Goal: Find specific page/section: Find specific page/section

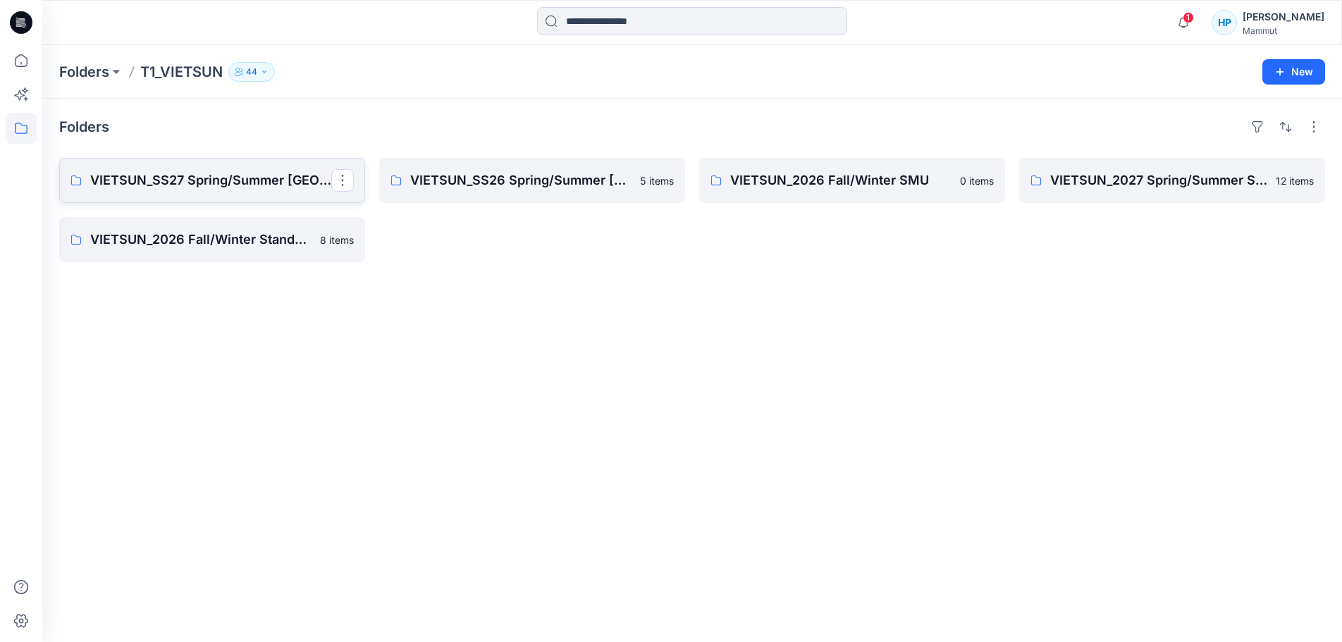
click at [176, 203] on link "VIETSUN_SS27 Spring/Summer [GEOGRAPHIC_DATA]" at bounding box center [212, 180] width 306 height 45
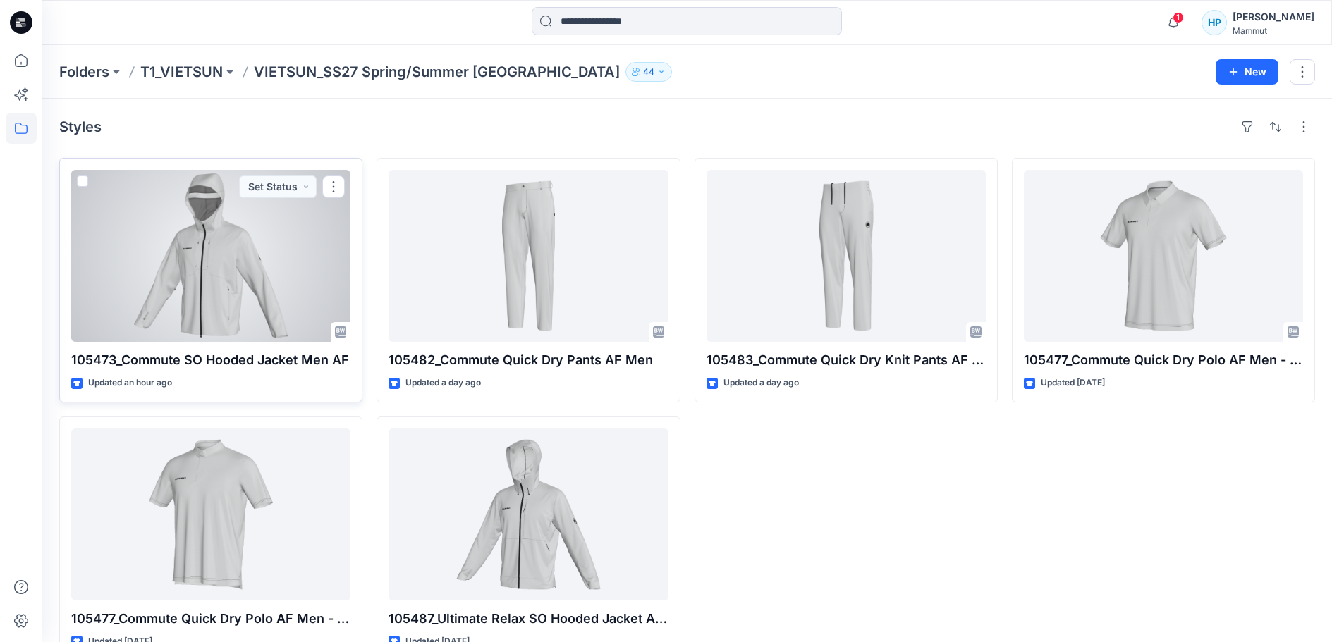
click at [167, 305] on div at bounding box center [210, 256] width 279 height 172
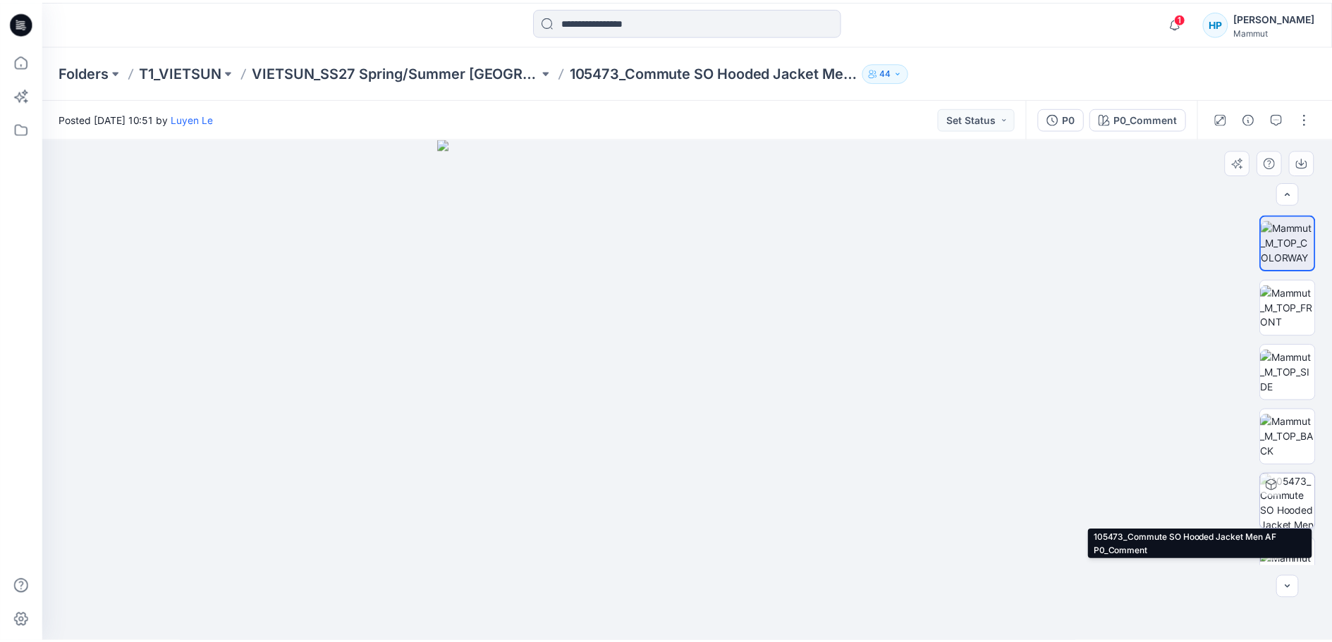
scroll to position [28, 0]
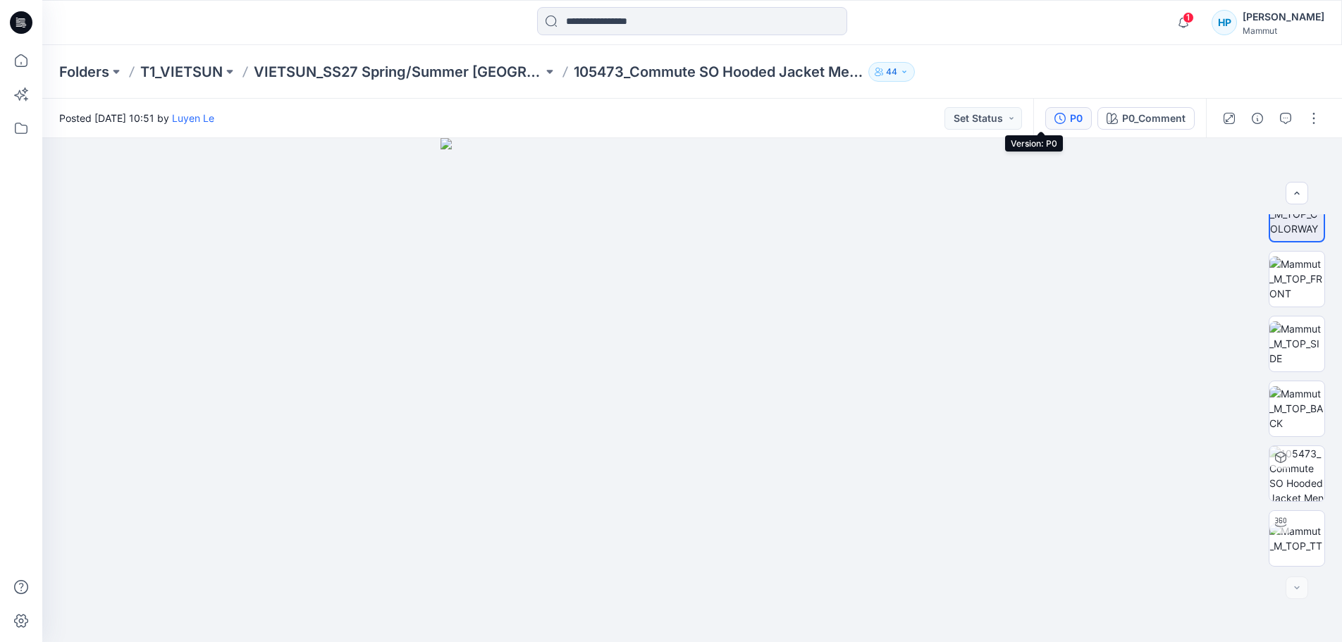
click at [1070, 125] on div "P0" at bounding box center [1076, 119] width 13 height 16
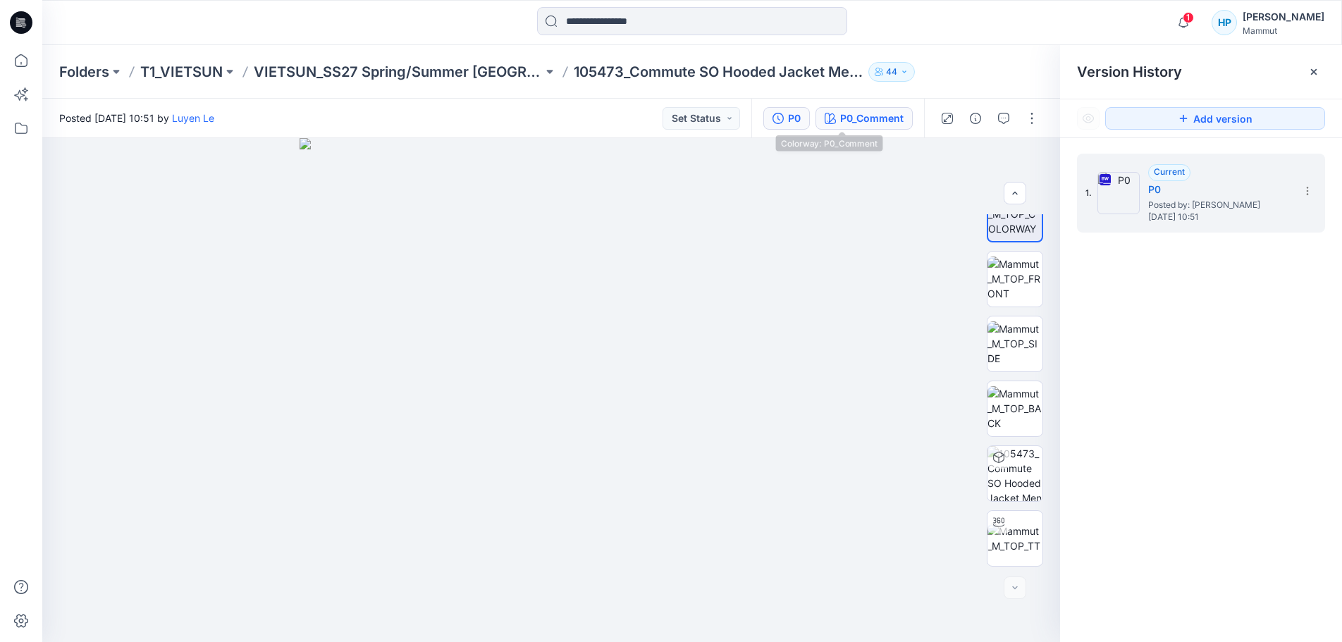
click at [867, 125] on div "P0_Comment" at bounding box center [871, 119] width 63 height 16
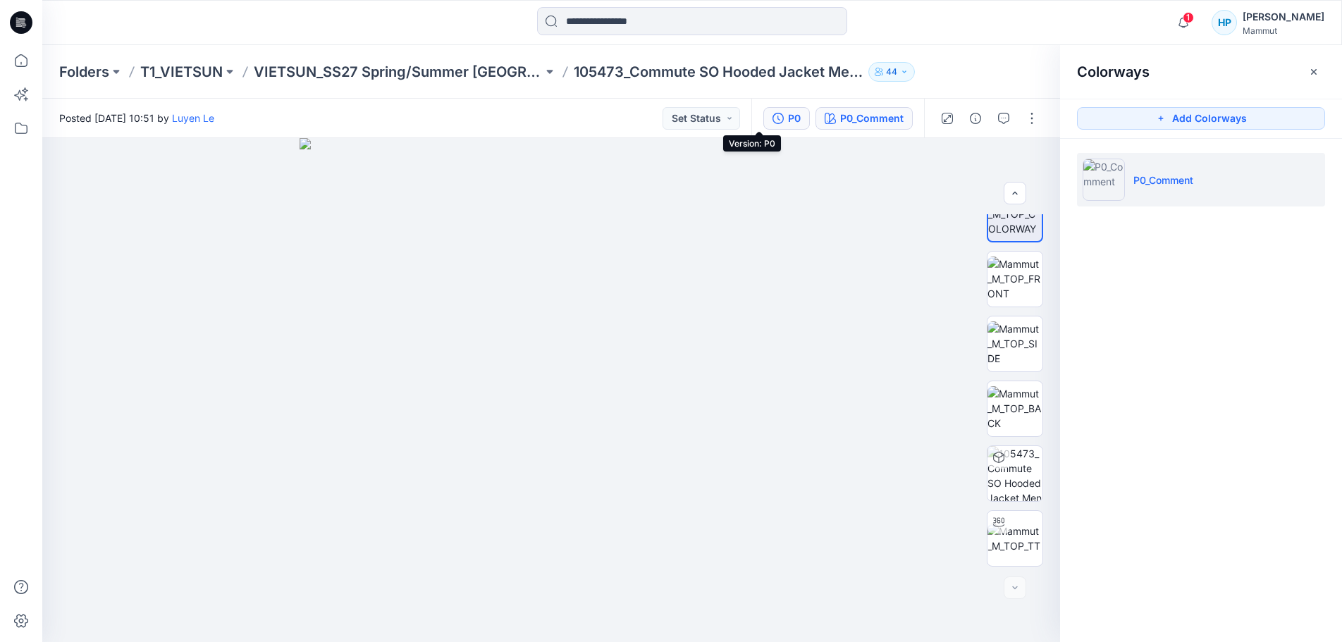
click at [788, 117] on div "P0" at bounding box center [794, 119] width 13 height 16
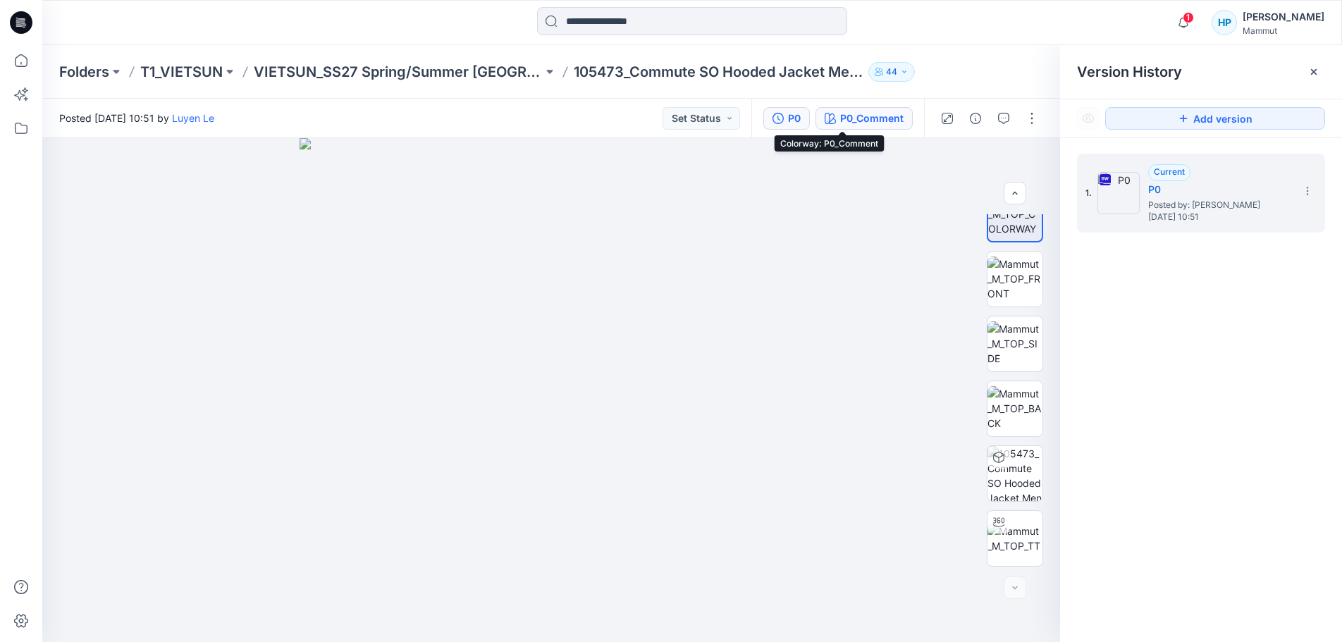
click at [840, 116] on div "P0_Comment" at bounding box center [871, 119] width 63 height 16
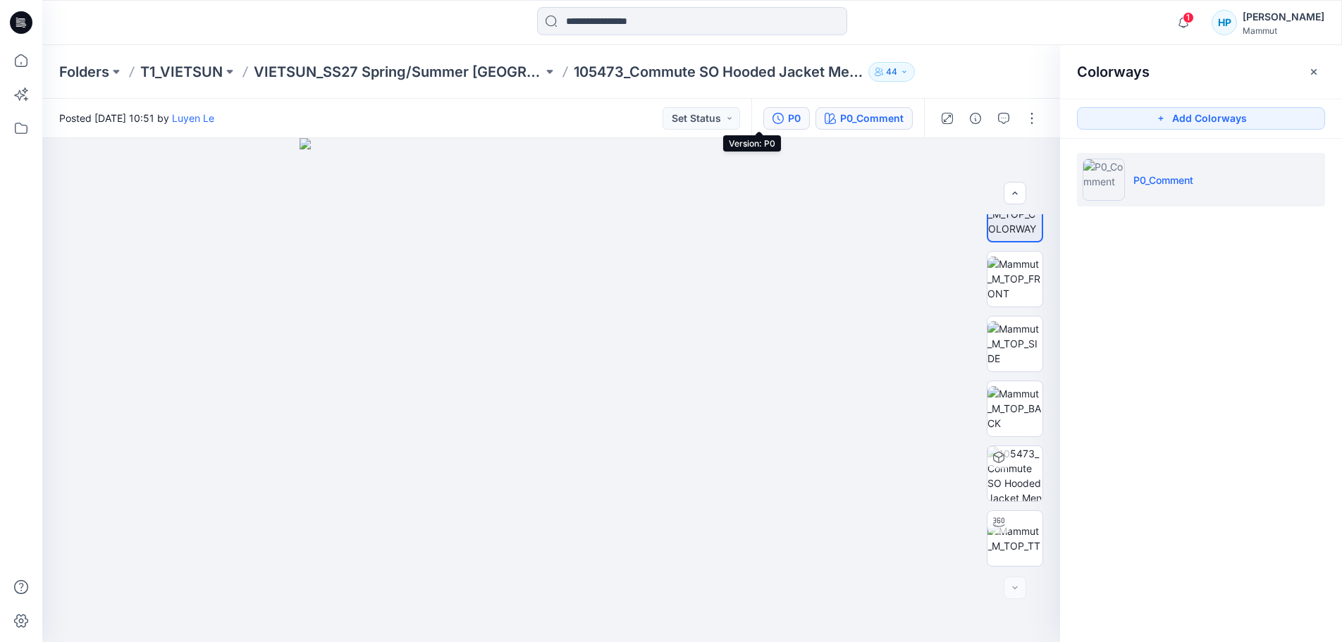
click at [773, 116] on icon "button" at bounding box center [778, 118] width 11 height 11
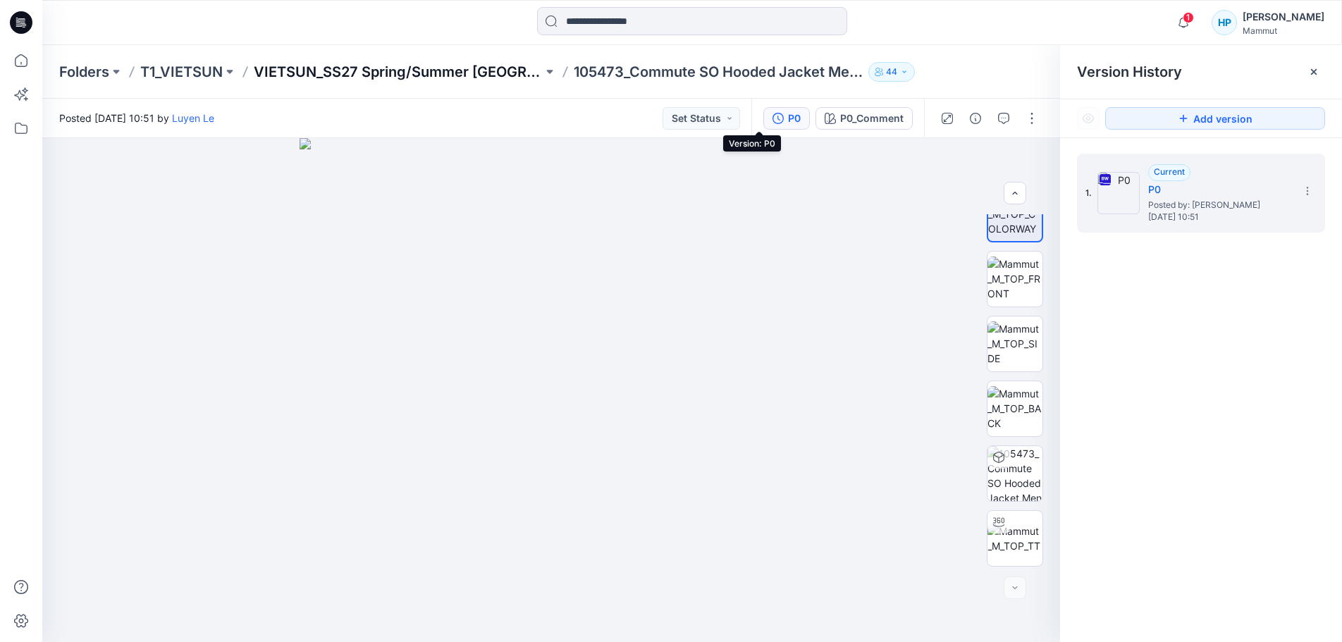
click at [333, 63] on p "VIETSUN_SS27 Spring/Summer [GEOGRAPHIC_DATA]" at bounding box center [398, 72] width 289 height 20
